Goal: Obtain resource: Obtain resource

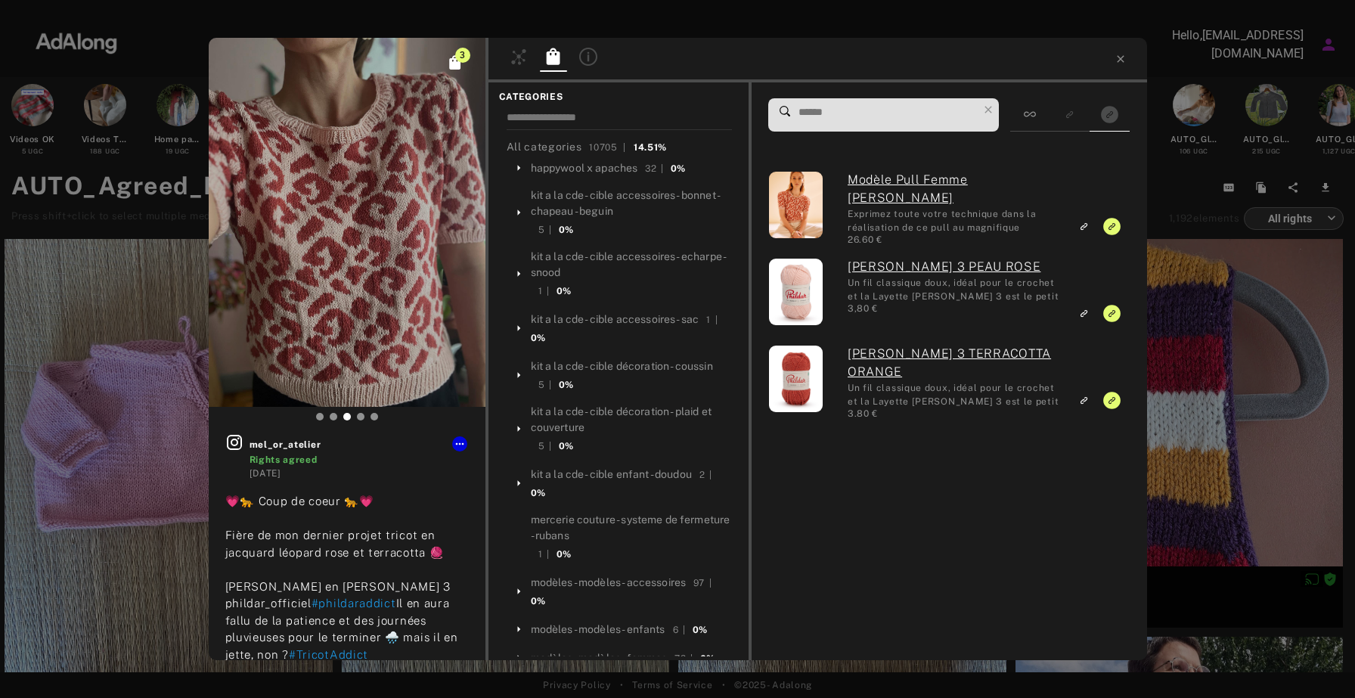
scroll to position [2884, 0]
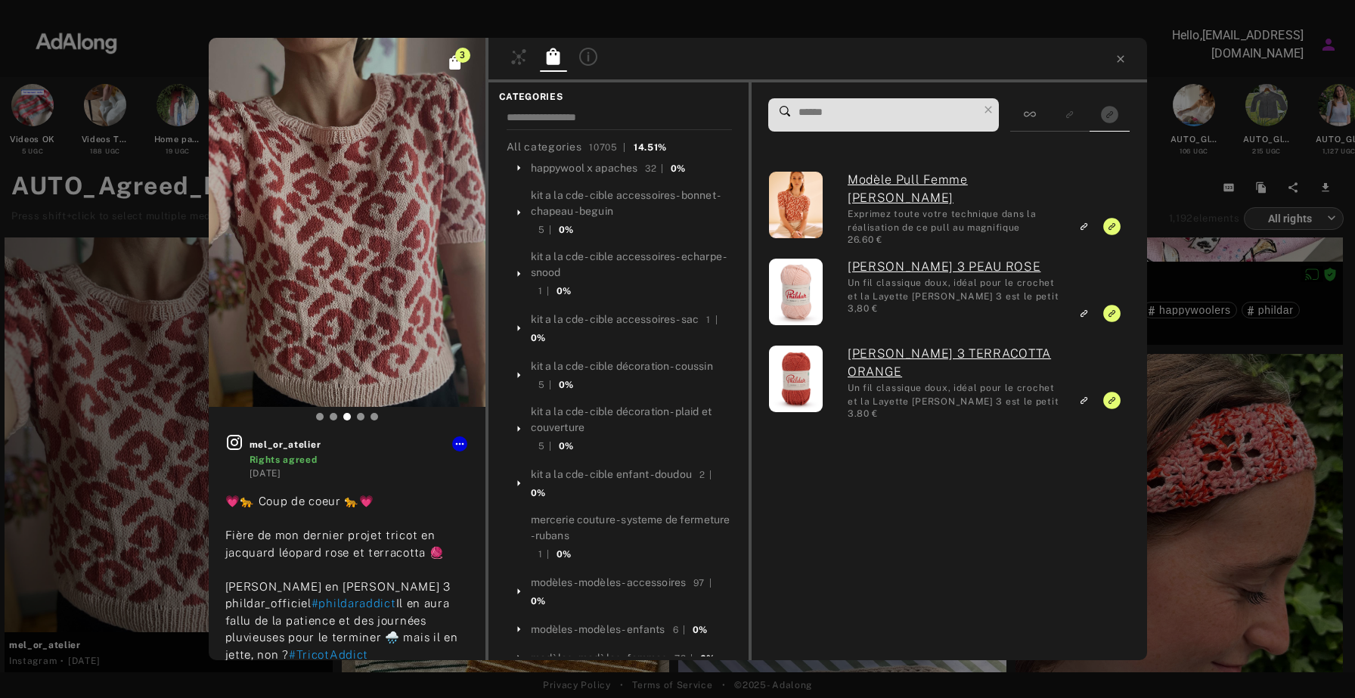
click at [1133, 66] on div at bounding box center [817, 60] width 659 height 45
click at [1124, 65] on div at bounding box center [817, 60] width 659 height 45
click at [1121, 60] on icon at bounding box center [1120, 59] width 12 height 12
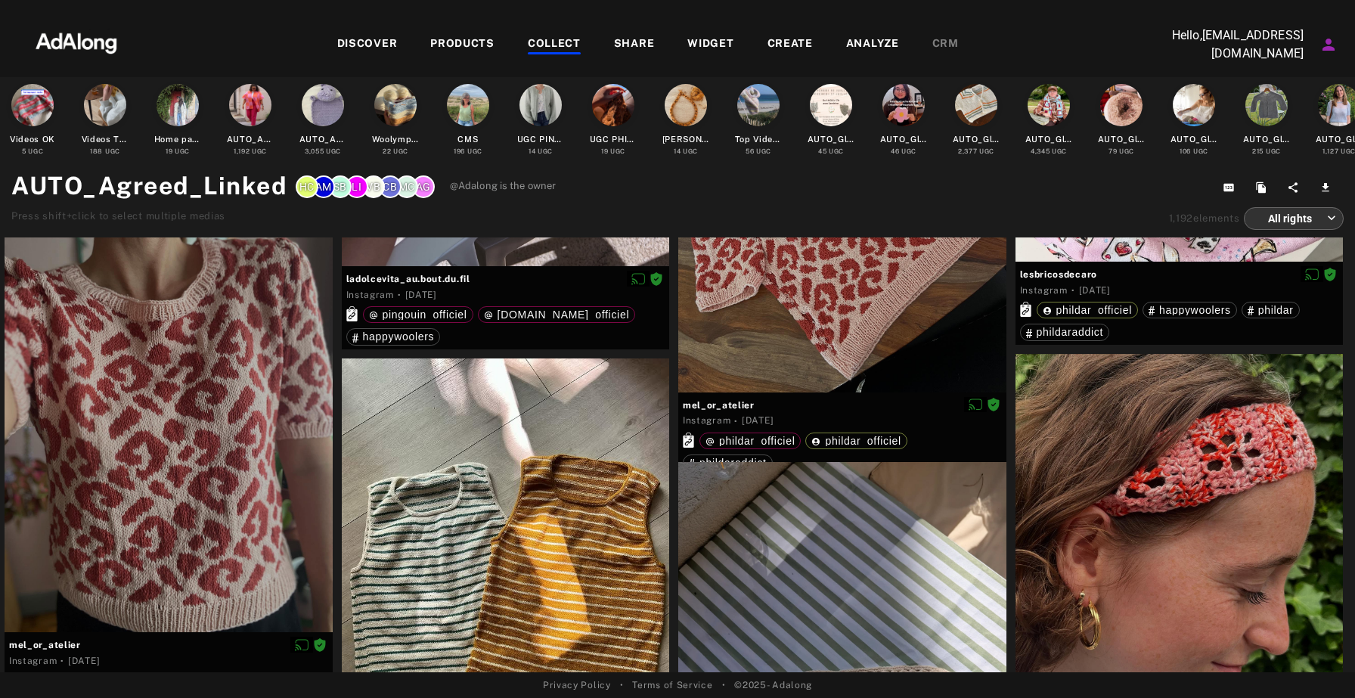
click at [553, 45] on div "COLLECT" at bounding box center [554, 45] width 53 height 18
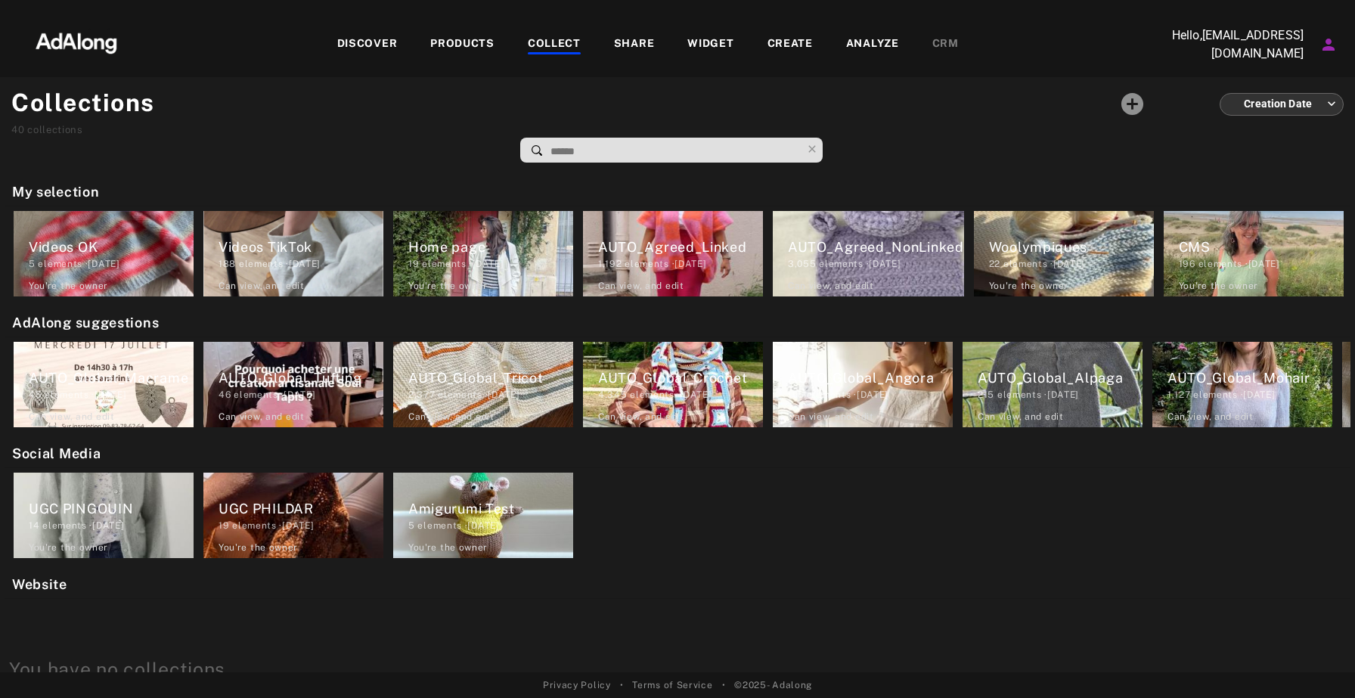
click at [366, 39] on div "DISCOVER" at bounding box center [367, 45] width 60 height 18
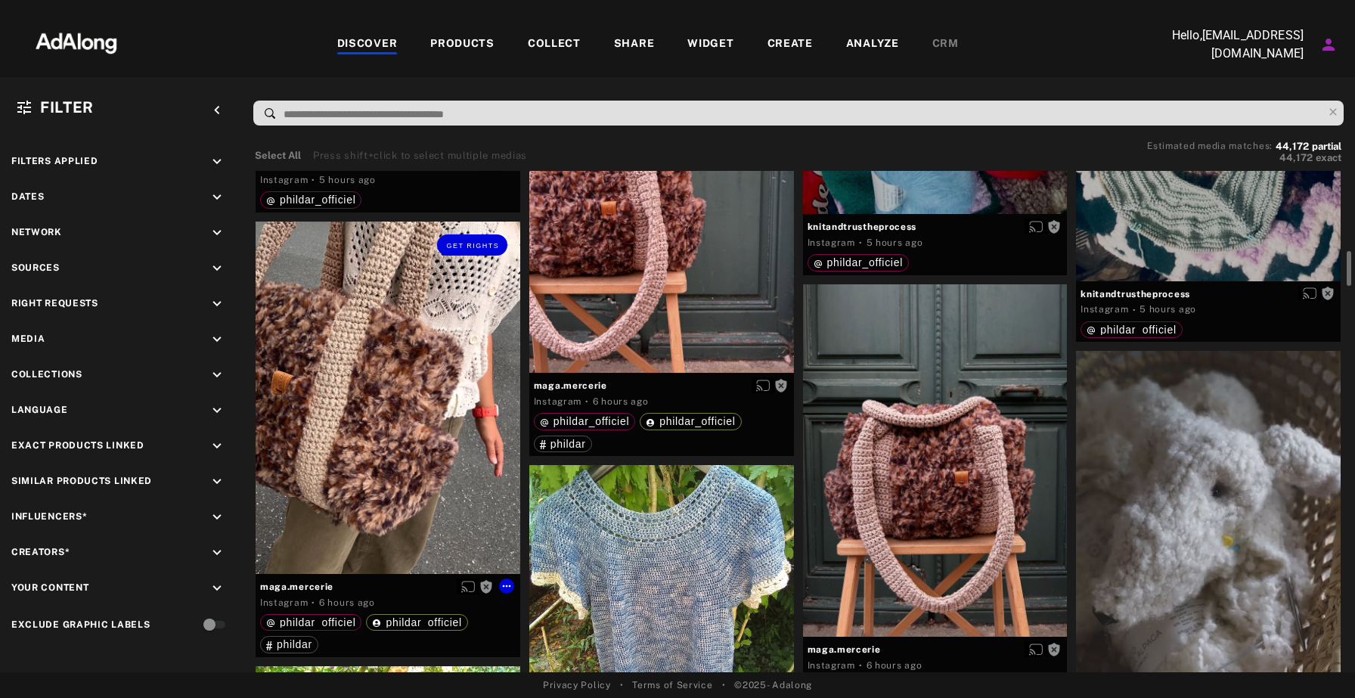
scroll to position [1258, 0]
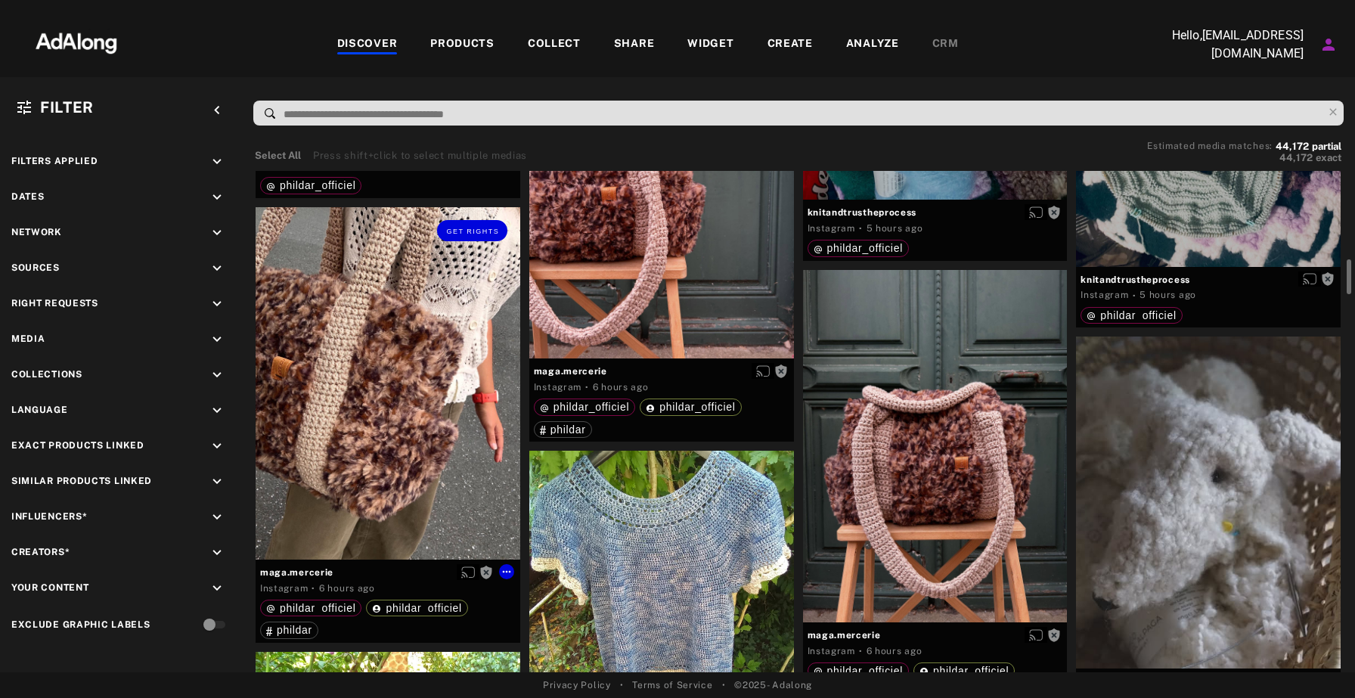
click at [408, 408] on div "Get rights" at bounding box center [388, 383] width 265 height 352
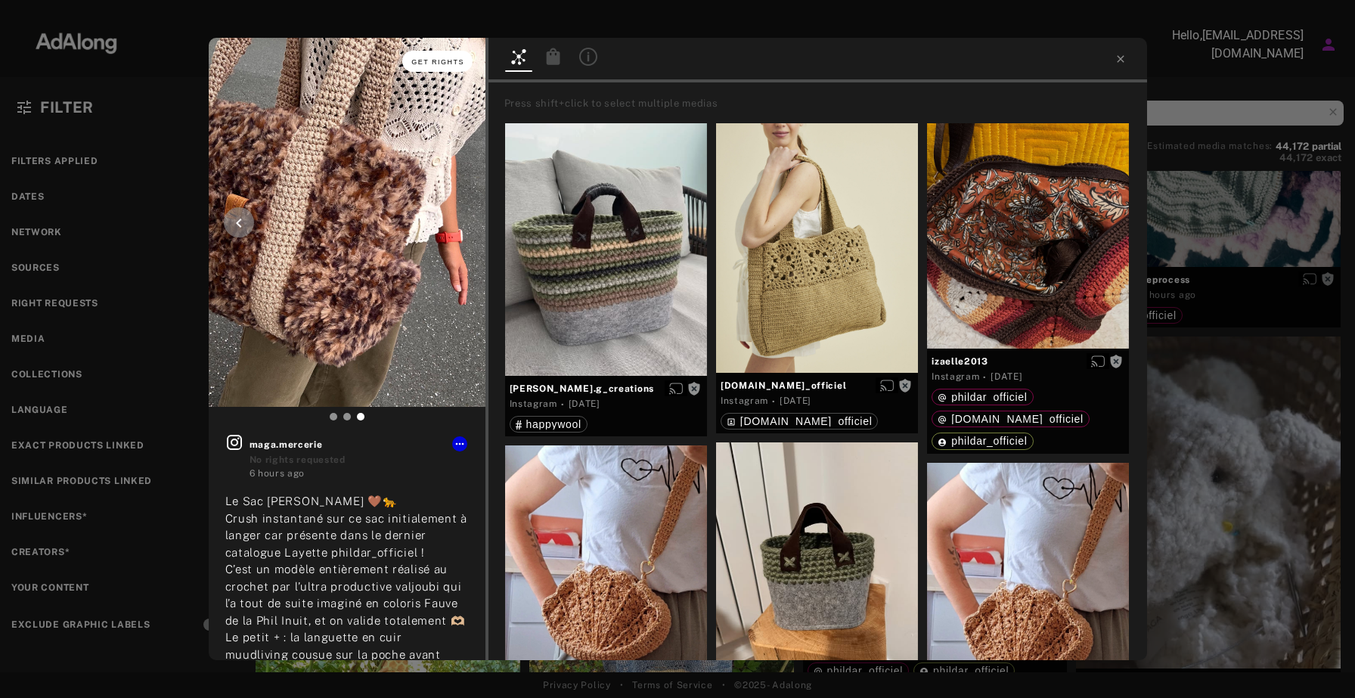
click at [452, 58] on span "Get rights" at bounding box center [437, 62] width 53 height 8
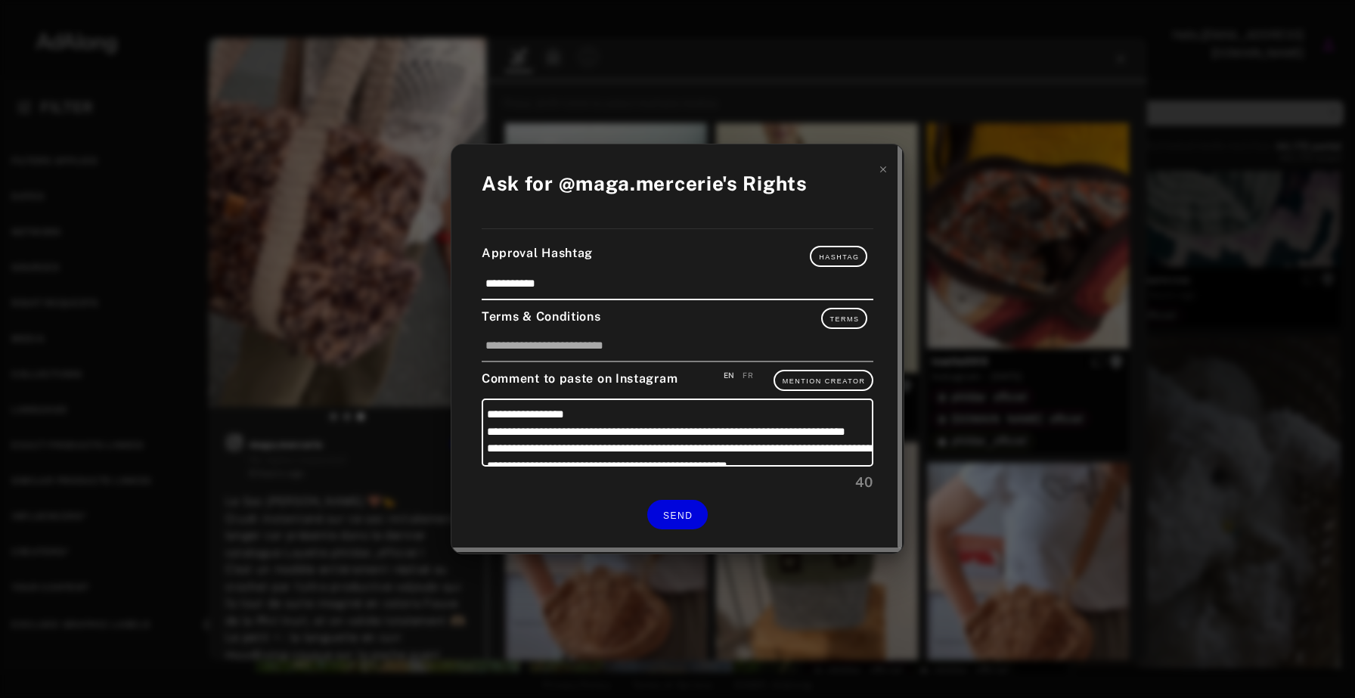
click at [752, 370] on div "FR" at bounding box center [747, 375] width 11 height 11
type textarea "**********"
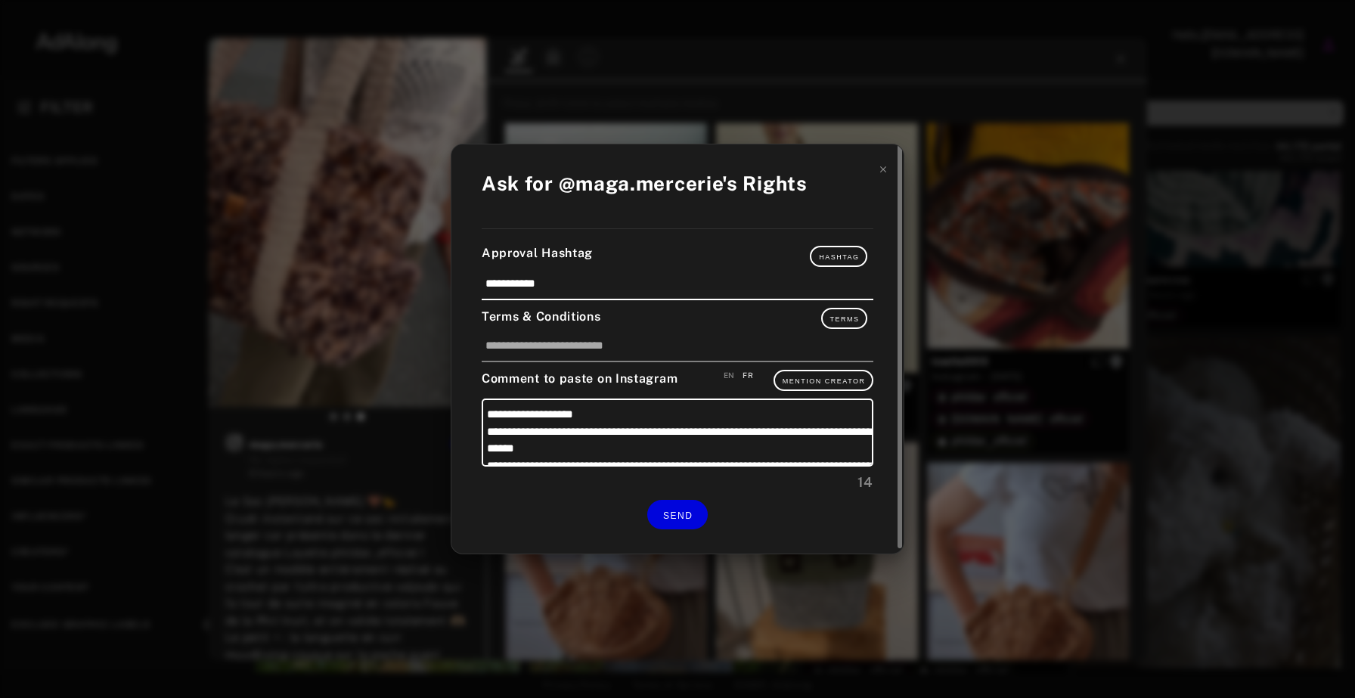
scroll to position [66, 0]
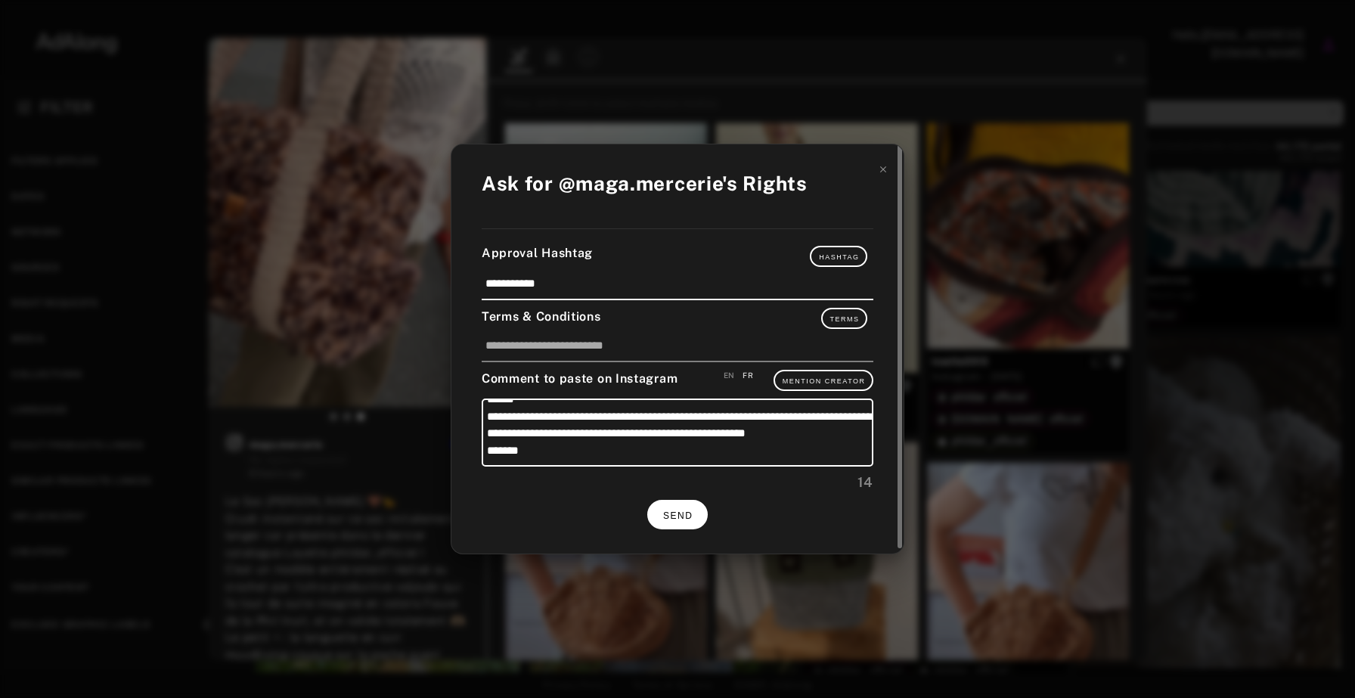
click at [665, 510] on span "SEND" at bounding box center [677, 515] width 29 height 11
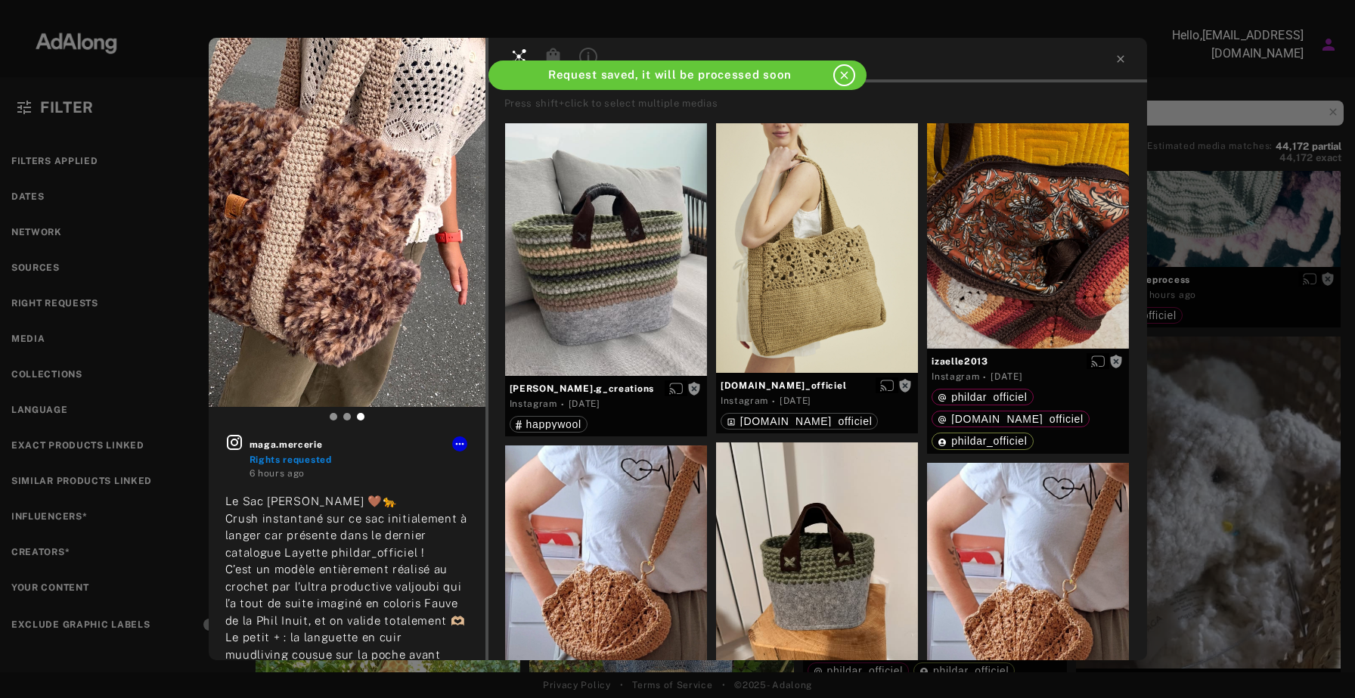
click at [1128, 51] on div at bounding box center [817, 60] width 659 height 45
click at [1125, 56] on icon at bounding box center [1120, 59] width 12 height 12
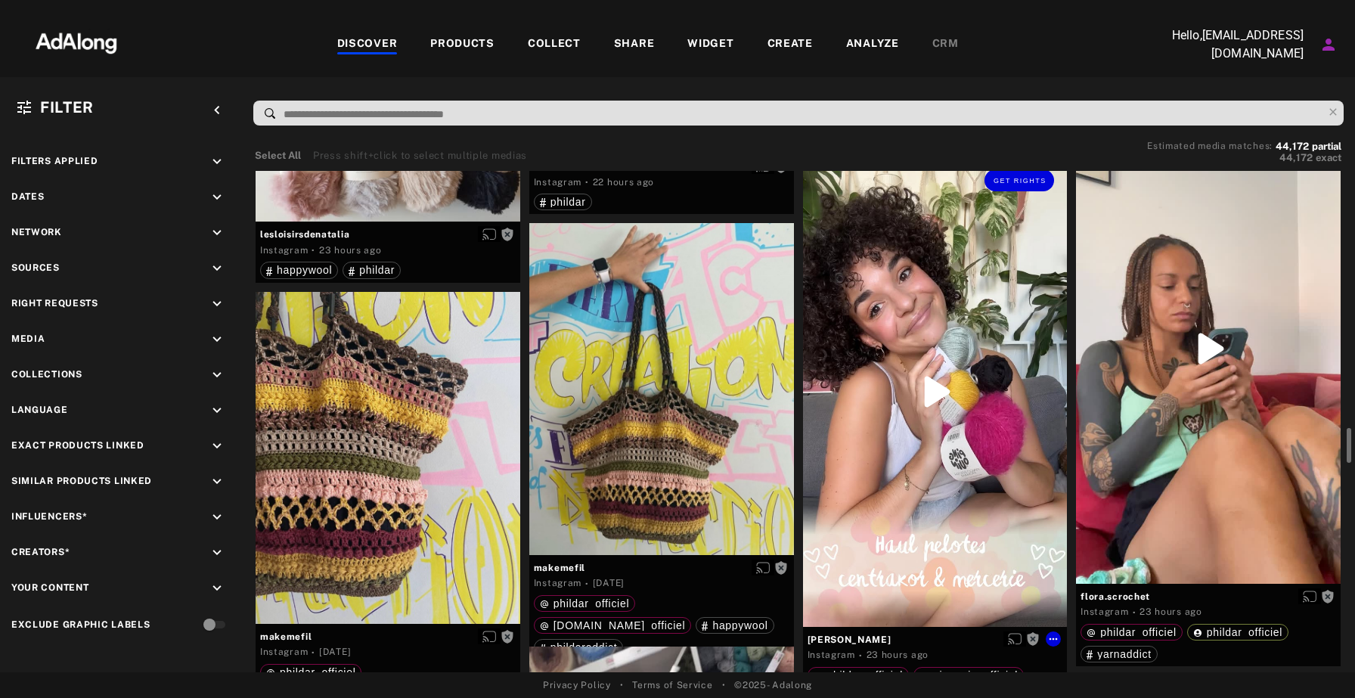
scroll to position [3279, 0]
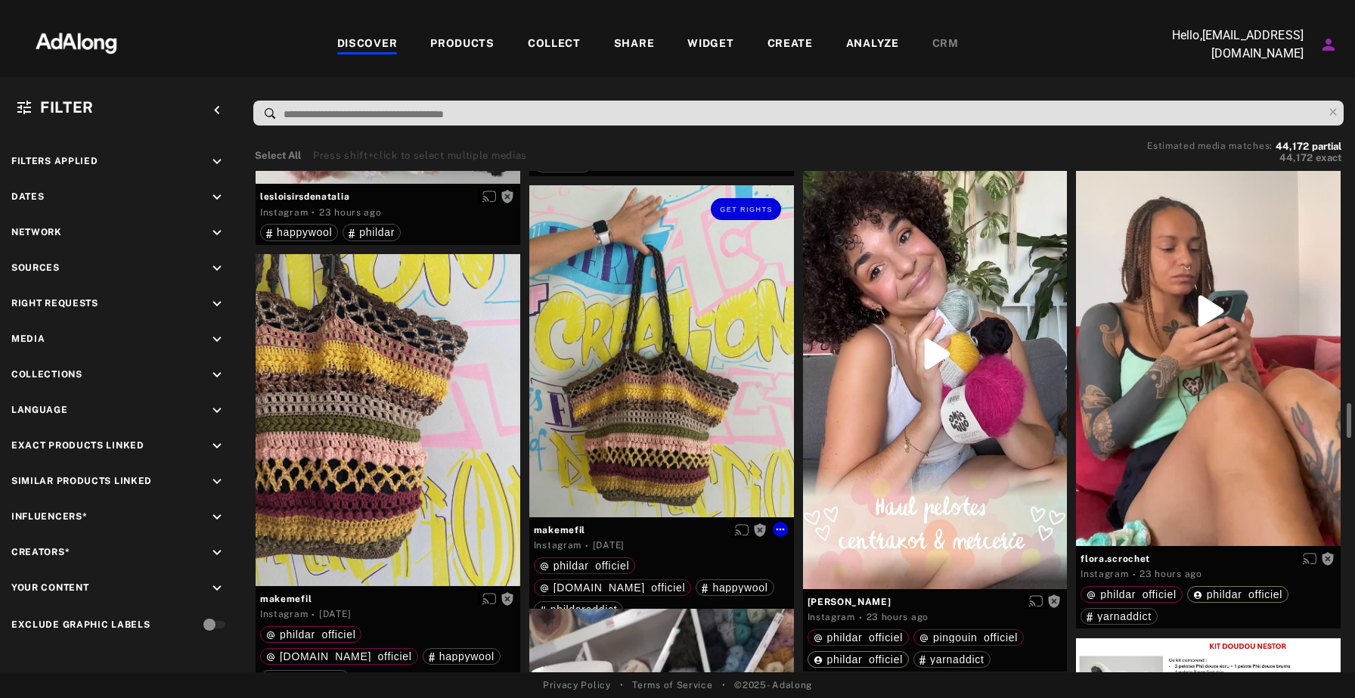
click at [708, 393] on div "Get rights" at bounding box center [661, 350] width 265 height 331
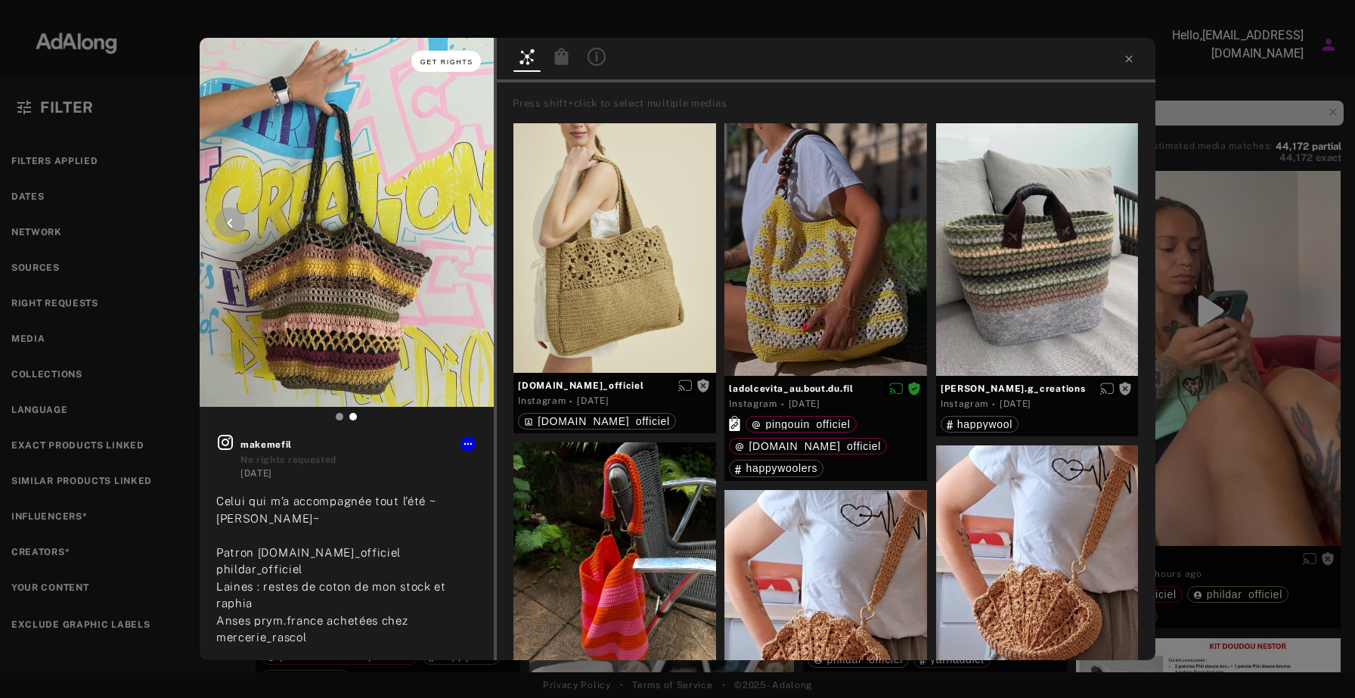
click at [454, 64] on span "Get rights" at bounding box center [446, 62] width 53 height 8
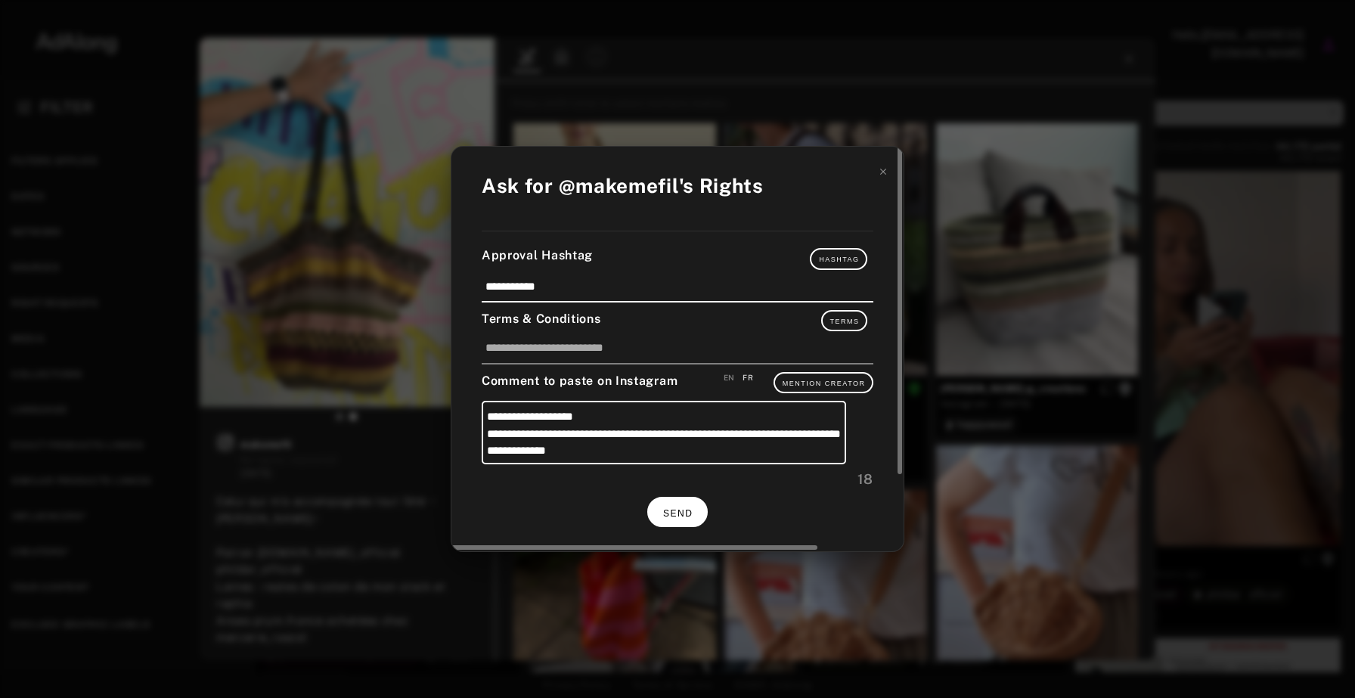
click at [690, 507] on button "SEND" at bounding box center [677, 511] width 60 height 29
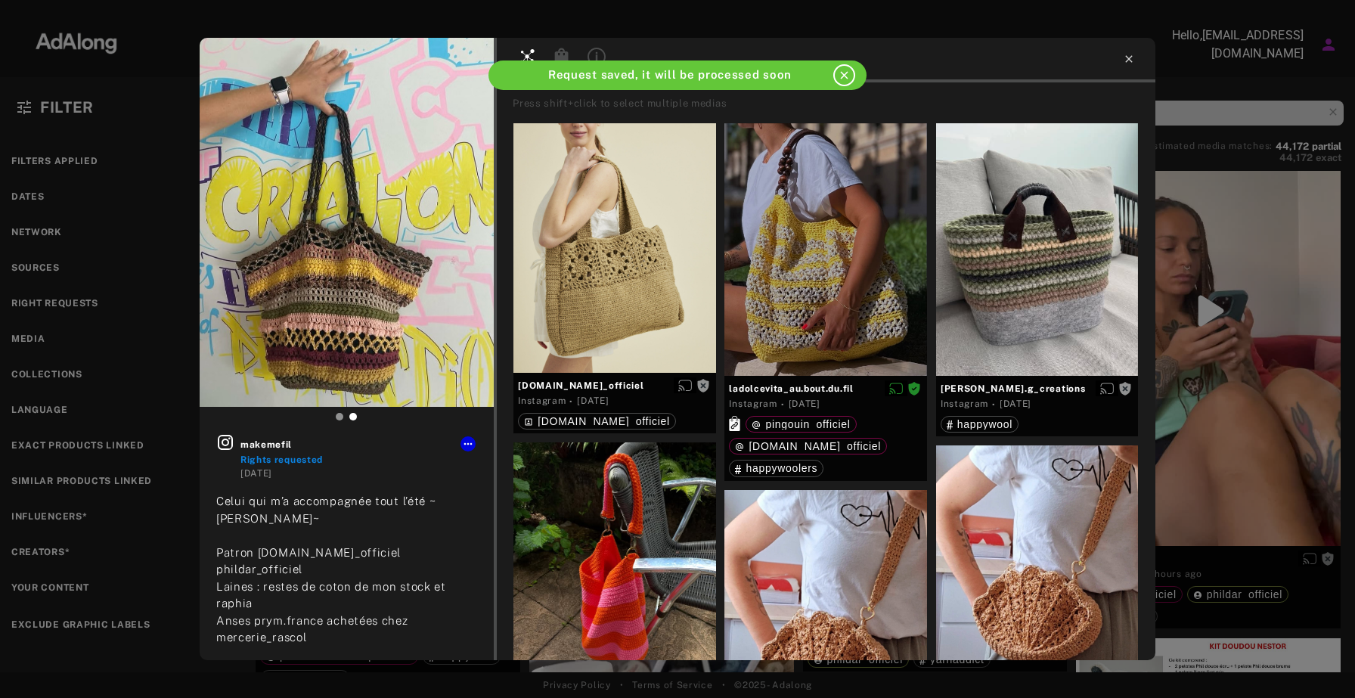
click at [1133, 60] on icon at bounding box center [1129, 59] width 12 height 12
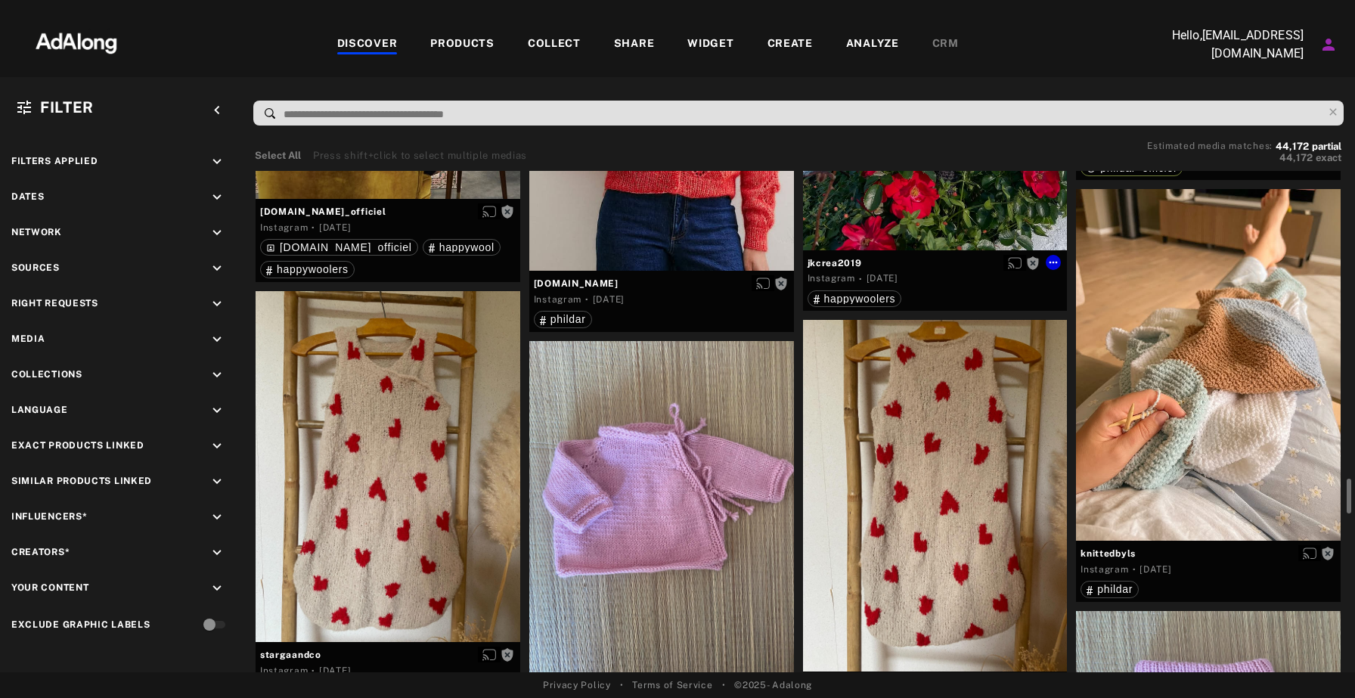
scroll to position [4938, 0]
